Goal: Task Accomplishment & Management: Use online tool/utility

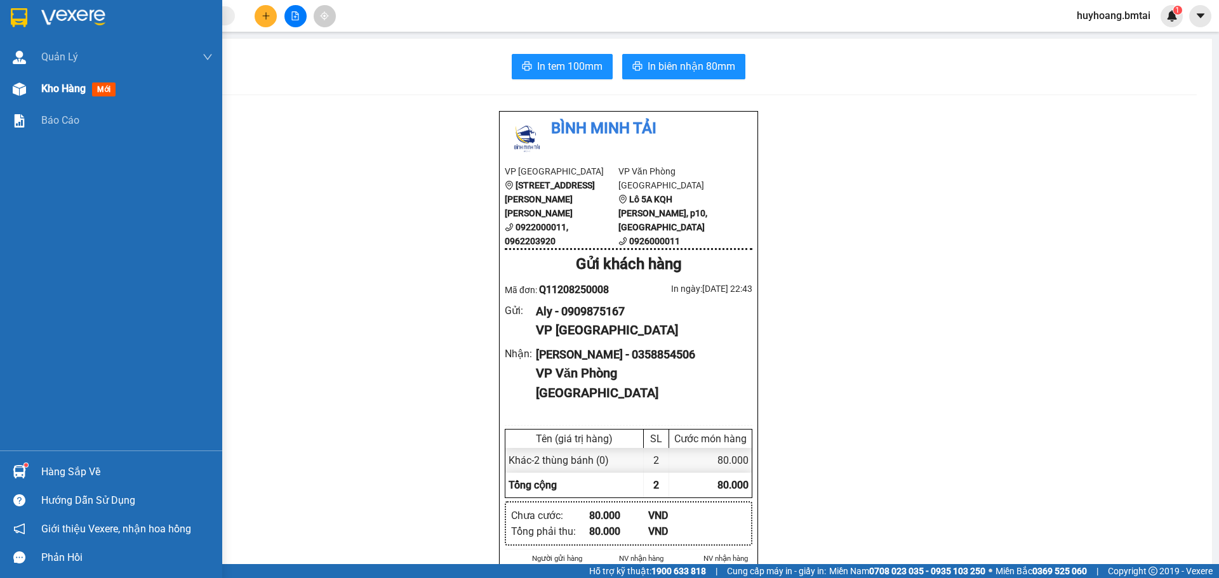
click at [52, 102] on div "Kho hàng mới" at bounding box center [126, 89] width 171 height 32
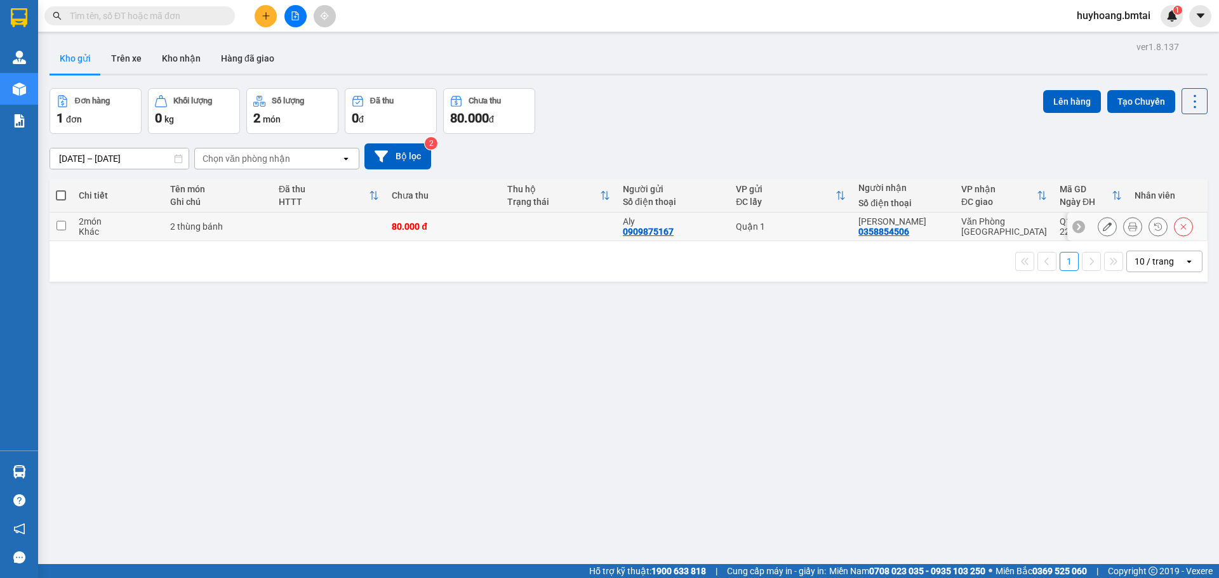
click at [832, 237] on td "Quận 1" at bounding box center [790, 227] width 122 height 29
checkbox input "true"
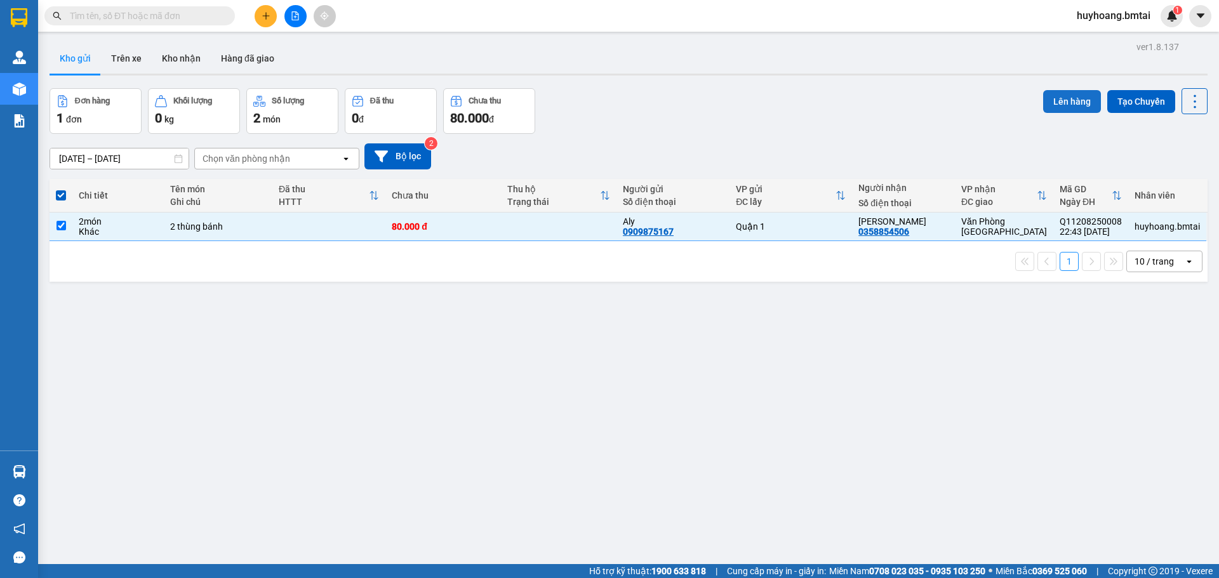
click at [1047, 102] on button "Lên hàng" at bounding box center [1072, 101] width 58 height 23
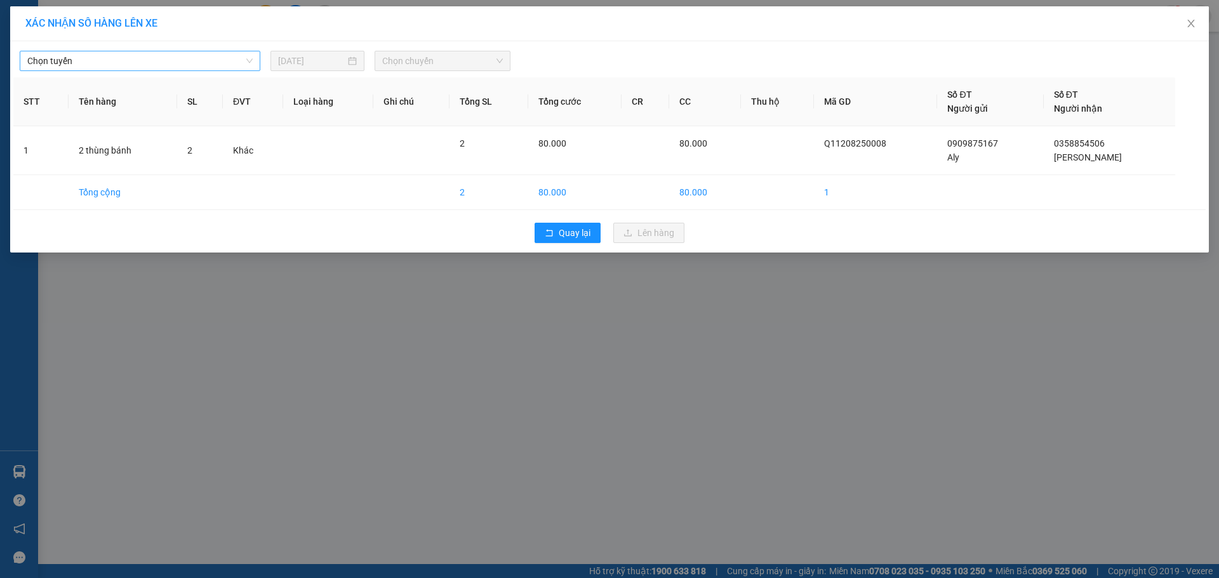
click at [217, 67] on span "Chọn tuyến" at bounding box center [139, 60] width 225 height 19
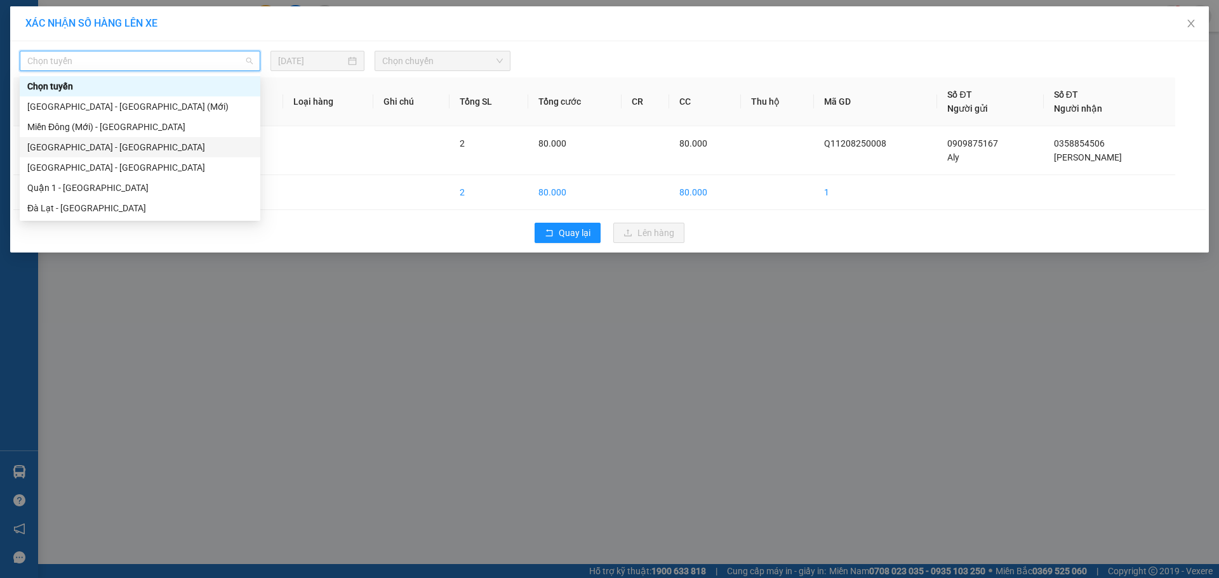
click at [127, 142] on div "[GEOGRAPHIC_DATA] - [GEOGRAPHIC_DATA]" at bounding box center [139, 147] width 225 height 14
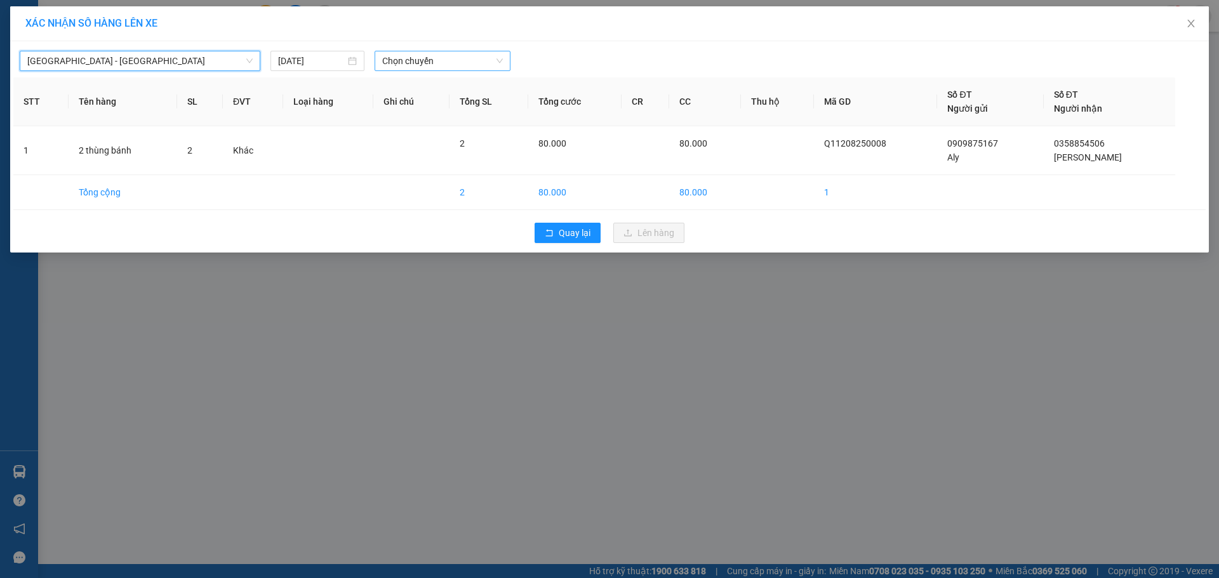
click at [432, 64] on span "Chọn chuyến" at bounding box center [442, 60] width 121 height 19
click at [333, 63] on input "[DATE]" at bounding box center [311, 61] width 67 height 14
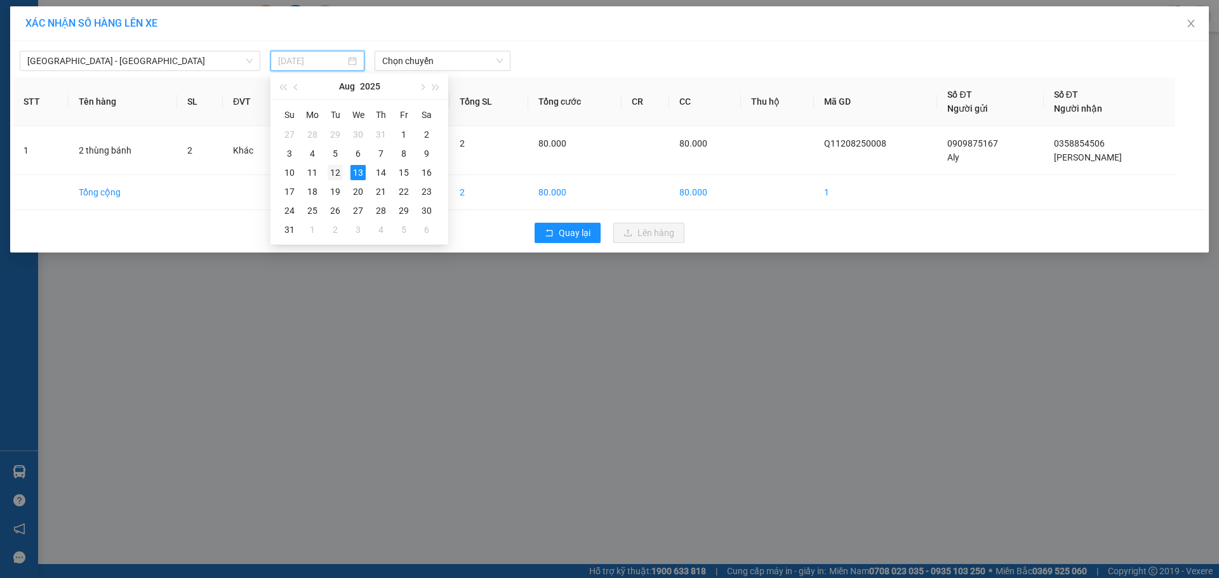
click at [331, 178] on div "12" at bounding box center [334, 172] width 15 height 15
type input "[DATE]"
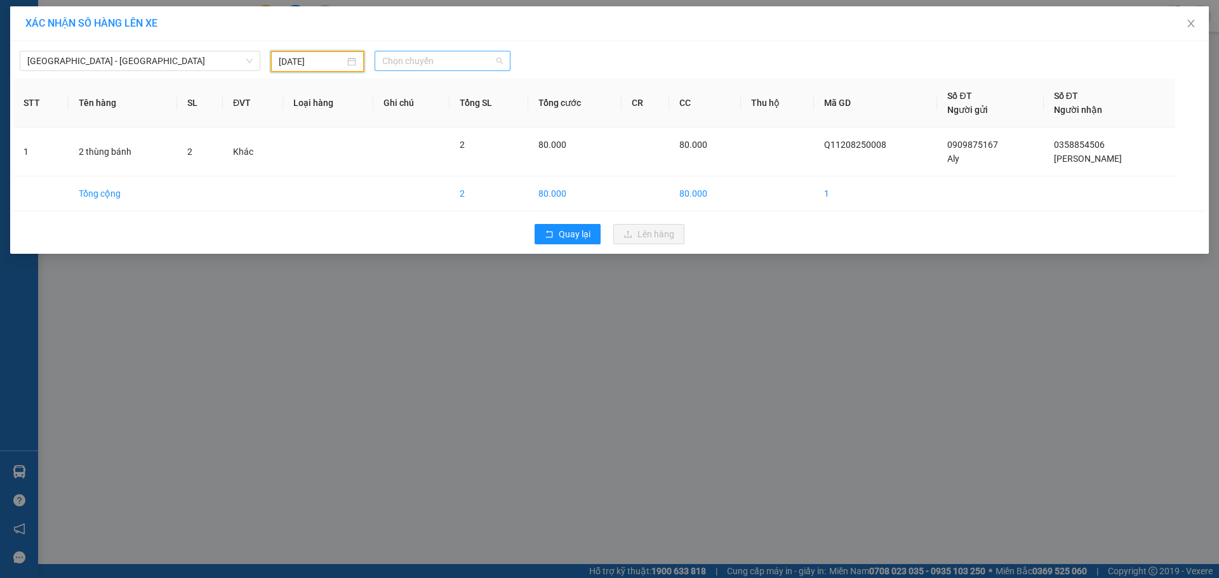
click at [447, 54] on span "Chọn chuyến" at bounding box center [442, 60] width 121 height 19
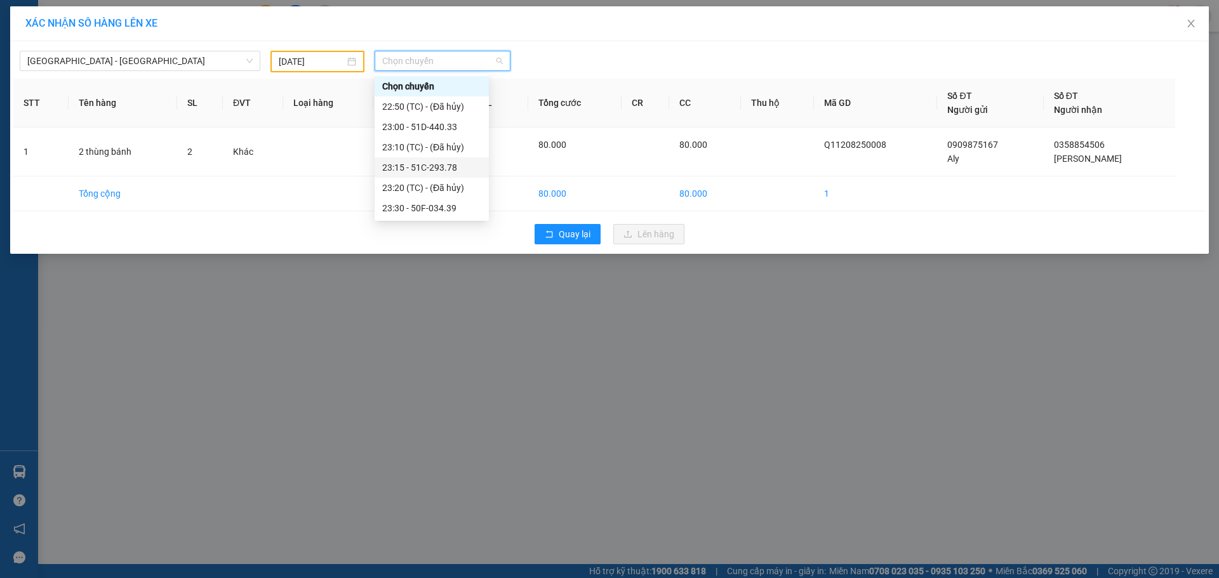
click at [459, 169] on div "23:15 - 51C-293.78" at bounding box center [431, 168] width 99 height 14
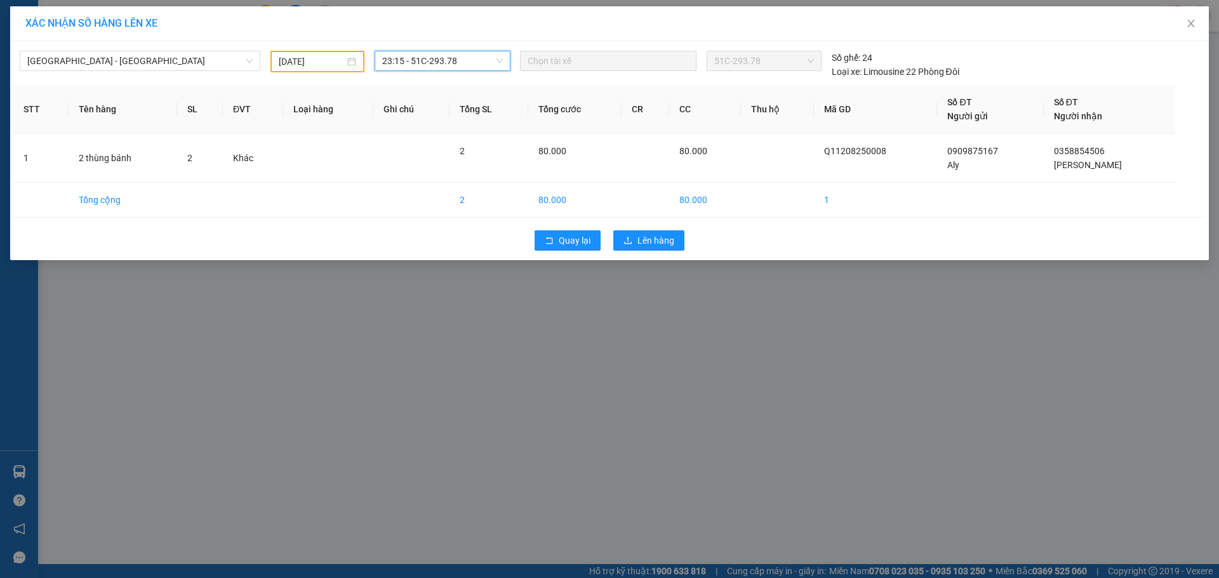
click at [467, 65] on span "23:15 - 51C-293.78" at bounding box center [442, 60] width 121 height 19
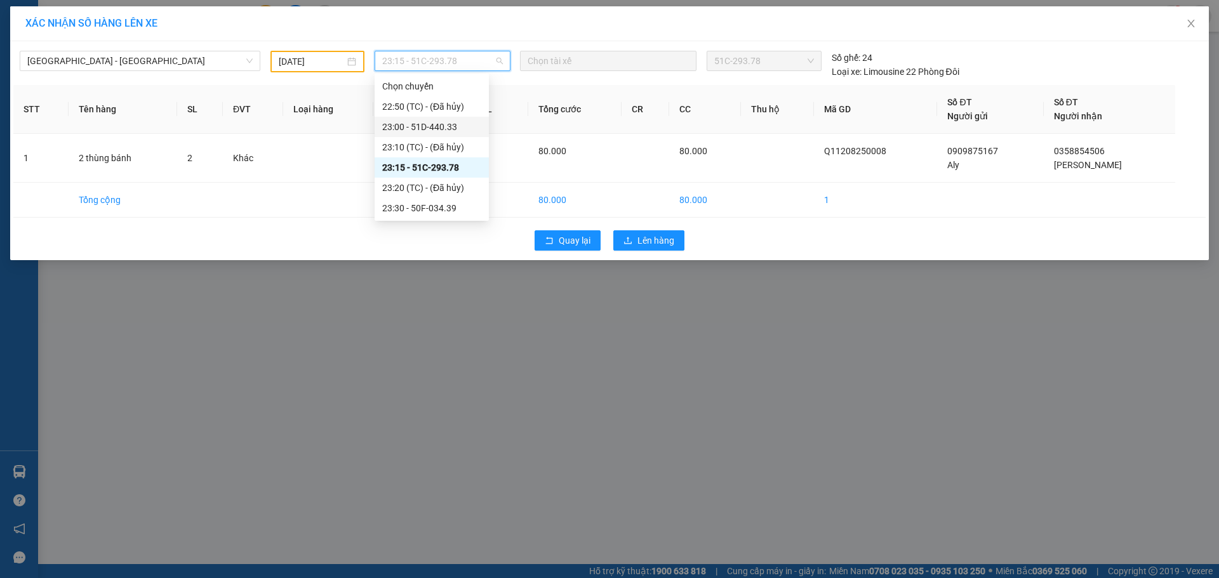
click at [451, 125] on div "23:00 - 51D-440.33" at bounding box center [431, 127] width 99 height 14
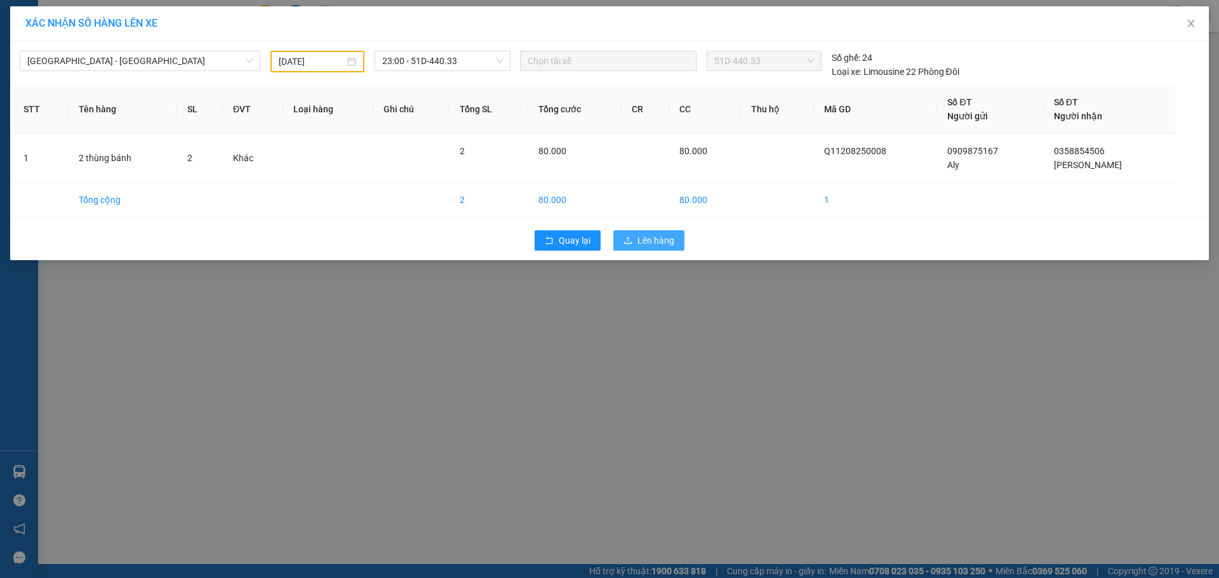
click at [647, 233] on button "Lên hàng" at bounding box center [648, 240] width 71 height 20
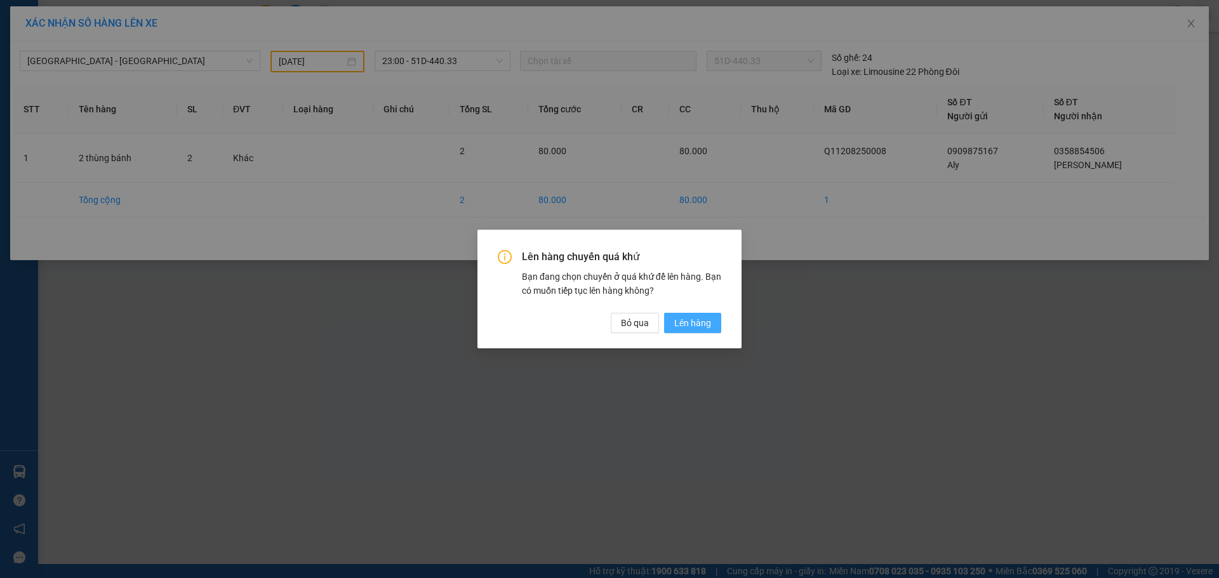
click at [697, 325] on span "Lên hàng" at bounding box center [692, 323] width 37 height 14
